Goal: Task Accomplishment & Management: Complete application form

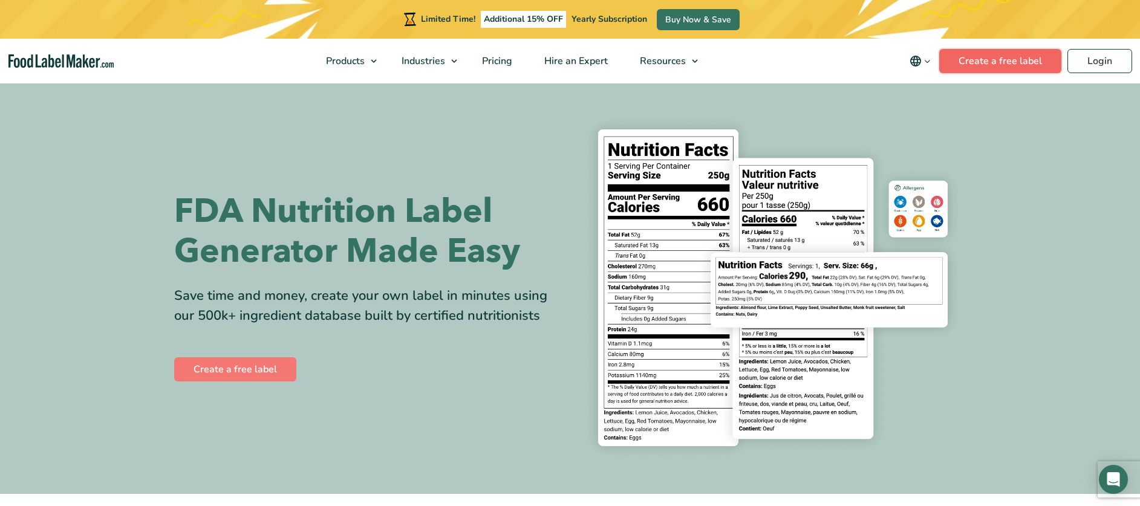
click at [976, 57] on link "Create a free label" at bounding box center [1000, 61] width 122 height 24
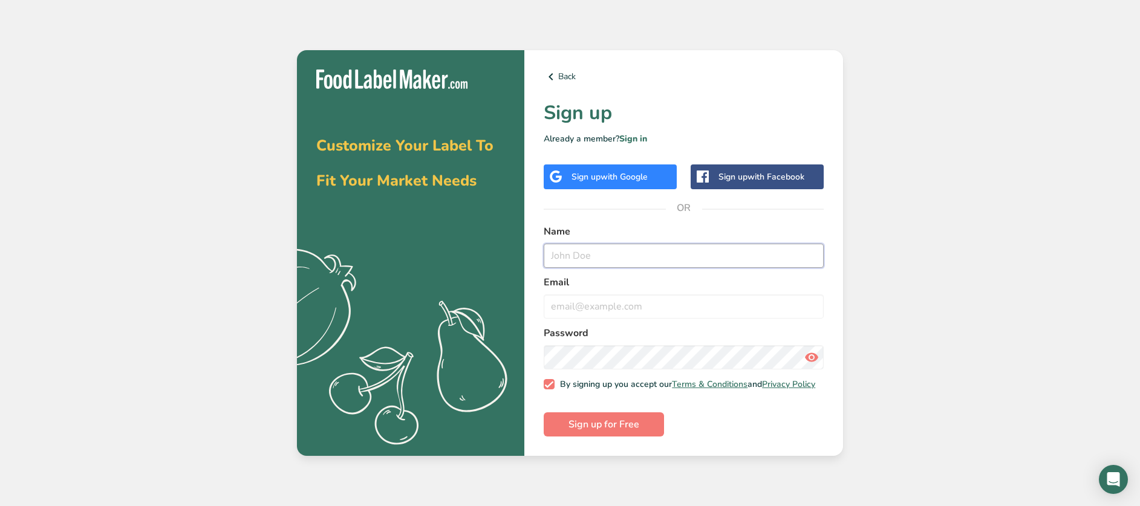
click at [619, 256] on input "text" at bounding box center [684, 256] width 280 height 24
click at [622, 174] on span "with Google" at bounding box center [624, 176] width 47 height 11
click at [611, 171] on span "with Google" at bounding box center [624, 176] width 47 height 11
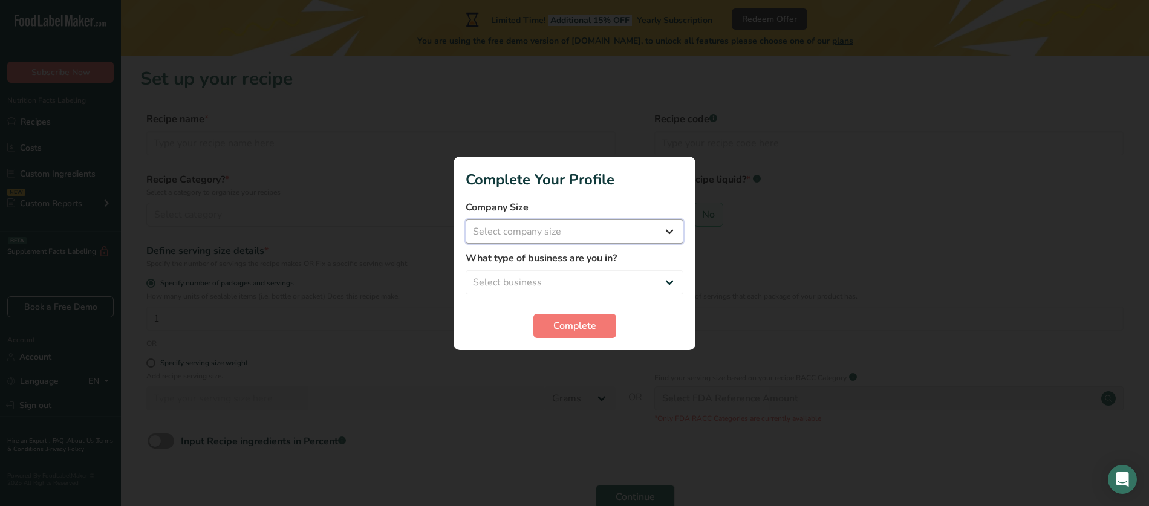
click at [673, 236] on select "Select company size Fewer than 10 Employees 10 to 50 Employees 51 to 500 Employ…" at bounding box center [575, 232] width 218 height 24
select select "4"
click at [466, 220] on select "Select company size Fewer than 10 Employees 10 to 50 Employees 51 to 500 Employ…" at bounding box center [575, 232] width 218 height 24
click at [660, 281] on select "Select business Packaged Food Manufacturer Restaurant & Cafe Bakery Meal Plans …" at bounding box center [575, 282] width 218 height 24
click at [610, 285] on select "Select business Packaged Food Manufacturer Restaurant & Cafe Bakery Meal Plans …" at bounding box center [575, 282] width 218 height 24
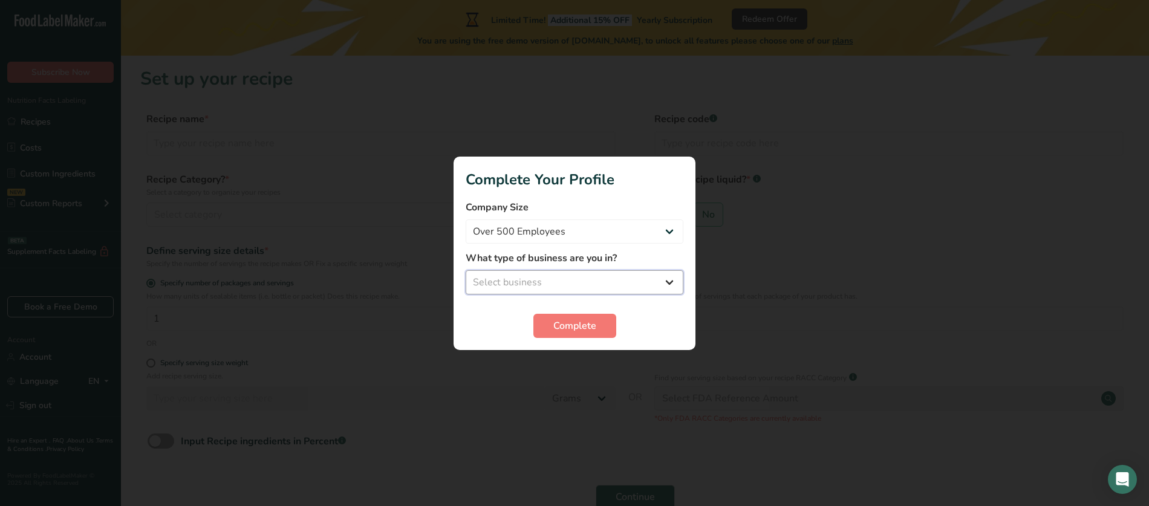
select select "1"
click at [466, 270] on select "Select business Packaged Food Manufacturer Restaurant & Cafe Bakery Meal Plans …" at bounding box center [575, 282] width 218 height 24
click at [584, 324] on span "Complete" at bounding box center [574, 326] width 43 height 15
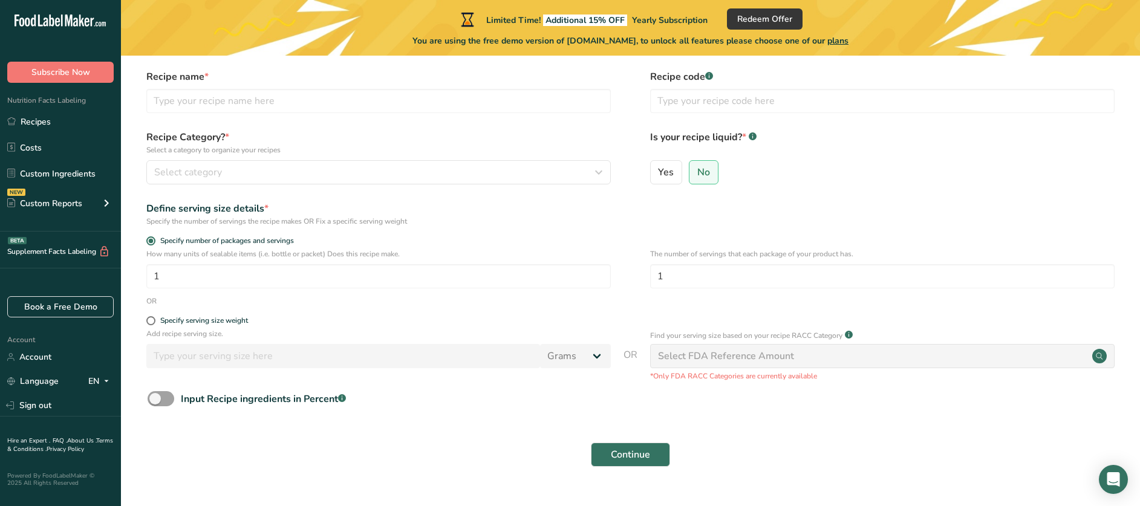
scroll to position [68, 0]
